Goal: Transaction & Acquisition: Purchase product/service

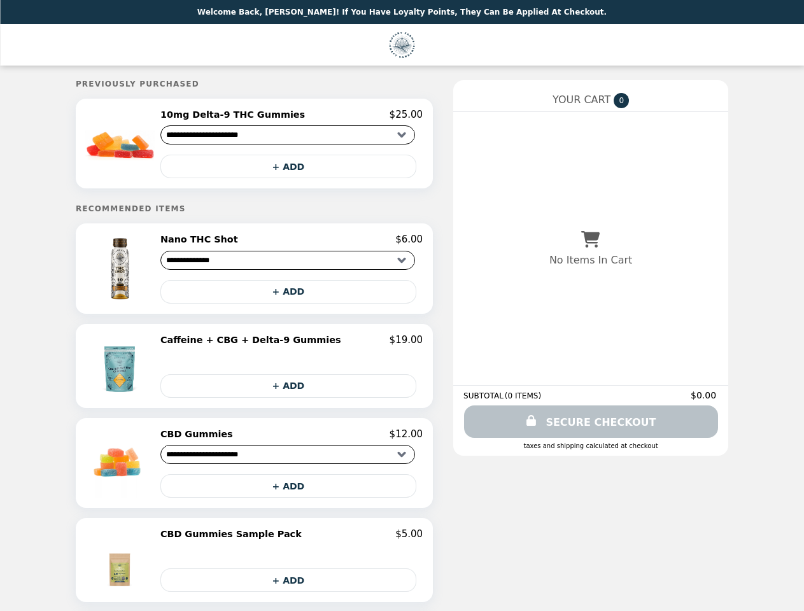
click at [155, 145] on img at bounding box center [121, 143] width 73 height 69
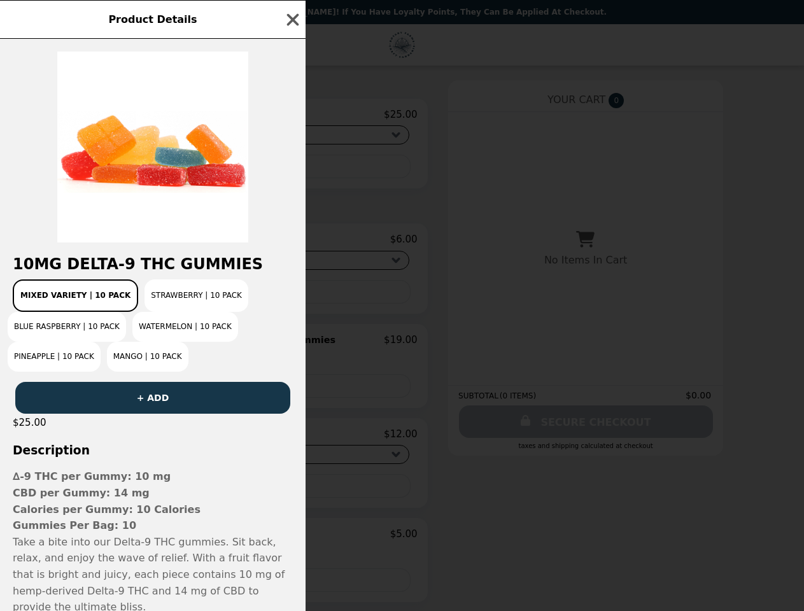
click at [291, 116] on div "Product Details 10mg Delta-9 THC Gummies Mixed Variety | 10 pack Strawberry | 1…" at bounding box center [402, 305] width 804 height 611
click at [291, 169] on div at bounding box center [152, 141] width 305 height 204
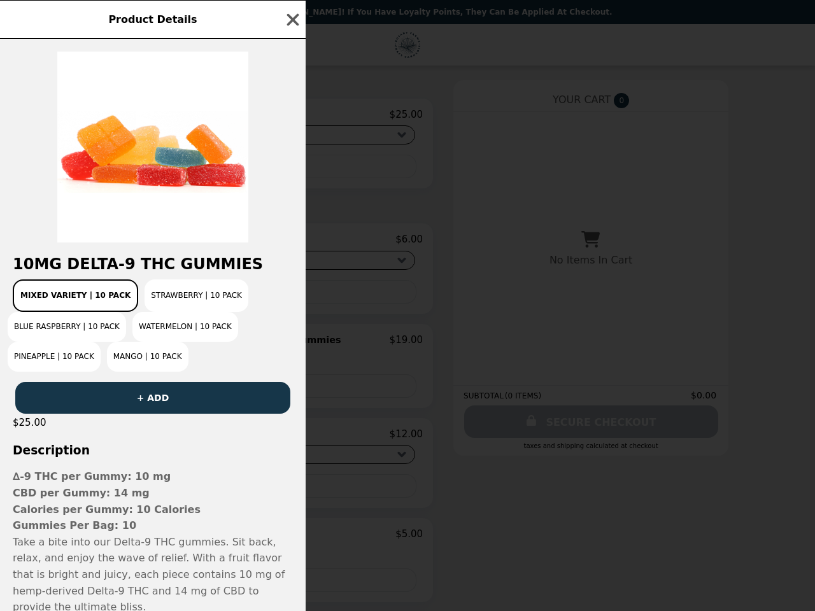
click at [155, 272] on h2 "10mg Delta-9 THC Gummies" at bounding box center [152, 264] width 305 height 18
click at [291, 244] on div "10mg Delta-9 THC Gummies Mixed Variety | 10 pack Strawberry | 10 Pack Blue Rasp…" at bounding box center [152, 325] width 305 height 572
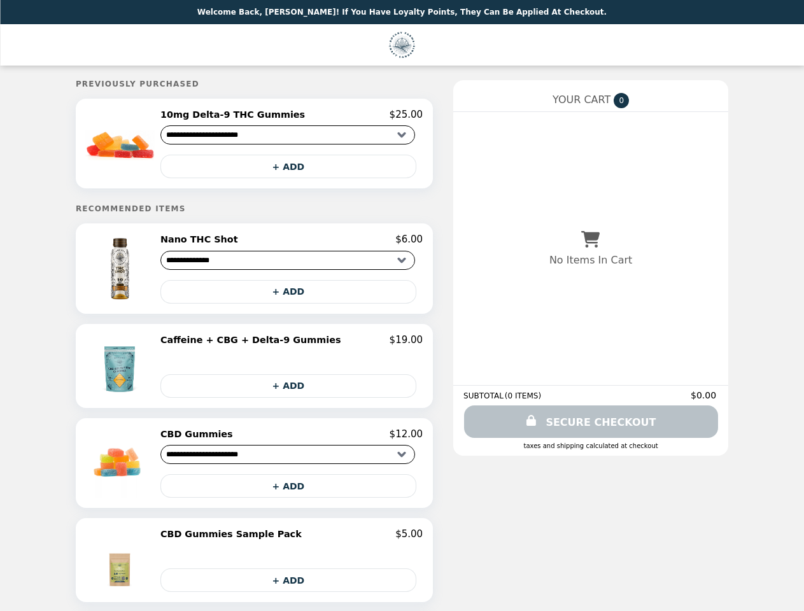
click at [155, 370] on img at bounding box center [121, 366] width 67 height 64
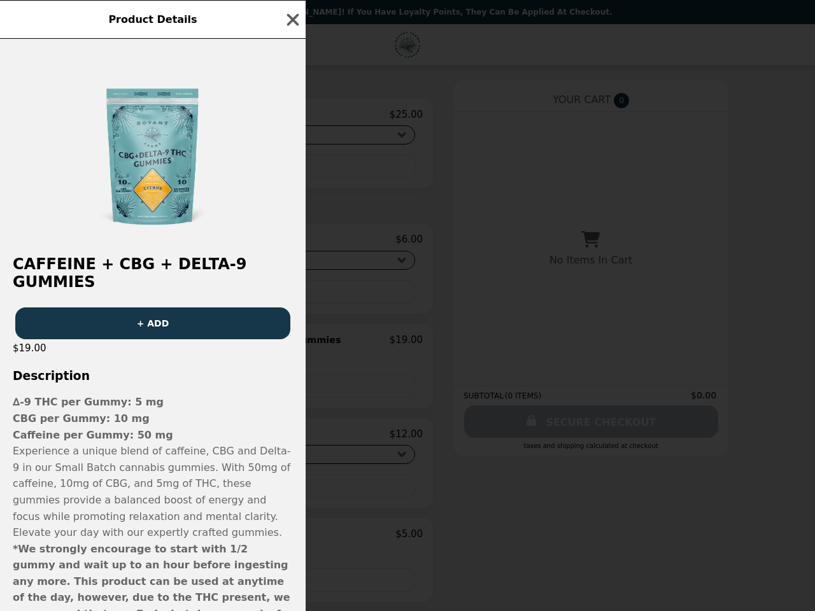
click at [291, 345] on div "Product Details Caffeine + CBG + Delta-9 Gummies + ADD $19.00 Description ∆-9 T…" at bounding box center [407, 305] width 815 height 611
click at [291, 394] on p "∆-9 THC per Gummy: 5 mg" at bounding box center [153, 402] width 280 height 17
click at [155, 468] on p "Experience a unique blend of caffeine, CBG and Delta-9 in our Small Batch canna…" at bounding box center [153, 492] width 280 height 98
